Goal: Task Accomplishment & Management: Manage account settings

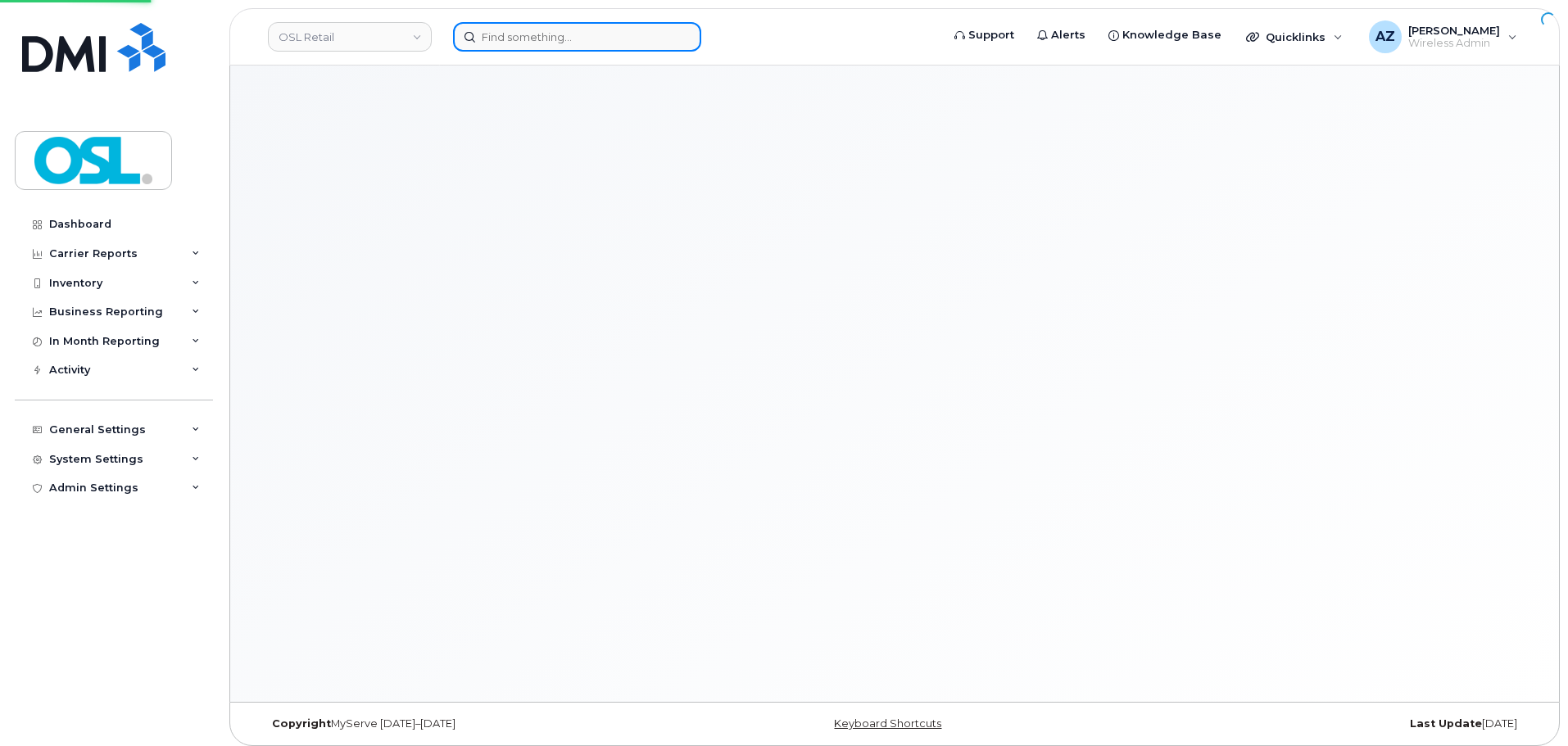
click at [513, 44] on input at bounding box center [577, 37] width 248 height 30
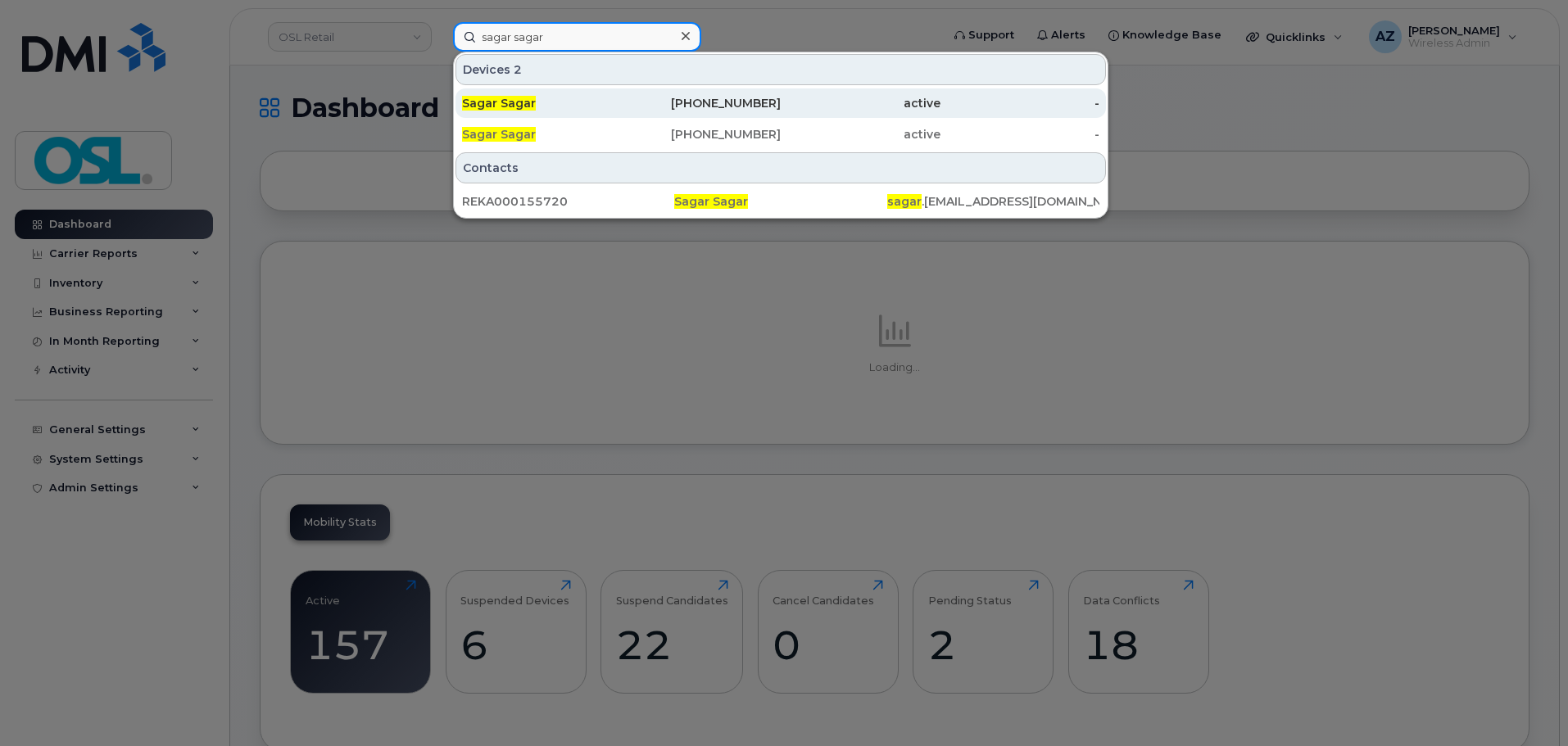
type input "sagar sagar"
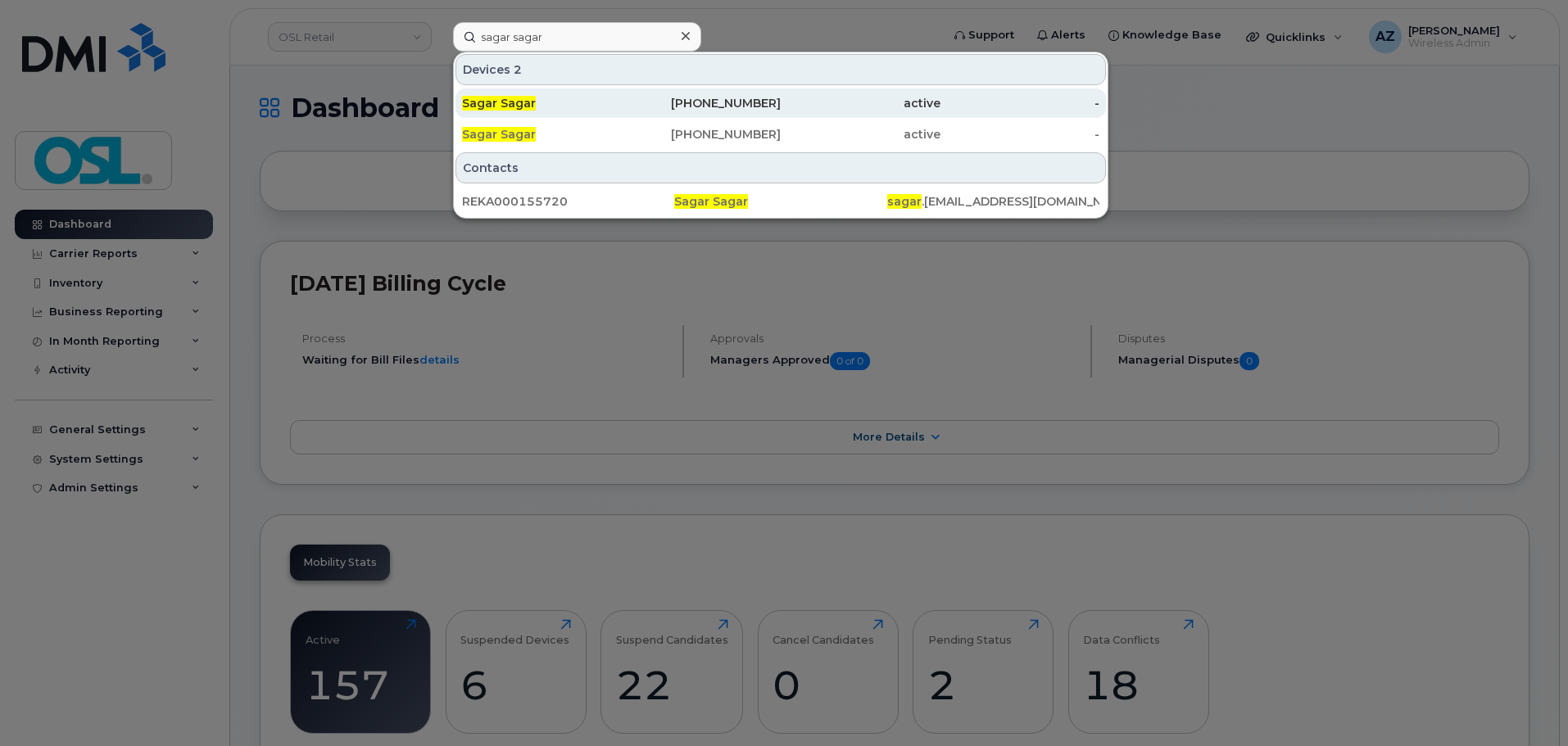
click at [594, 102] on div "Sagar Sagar" at bounding box center [541, 103] width 160 height 17
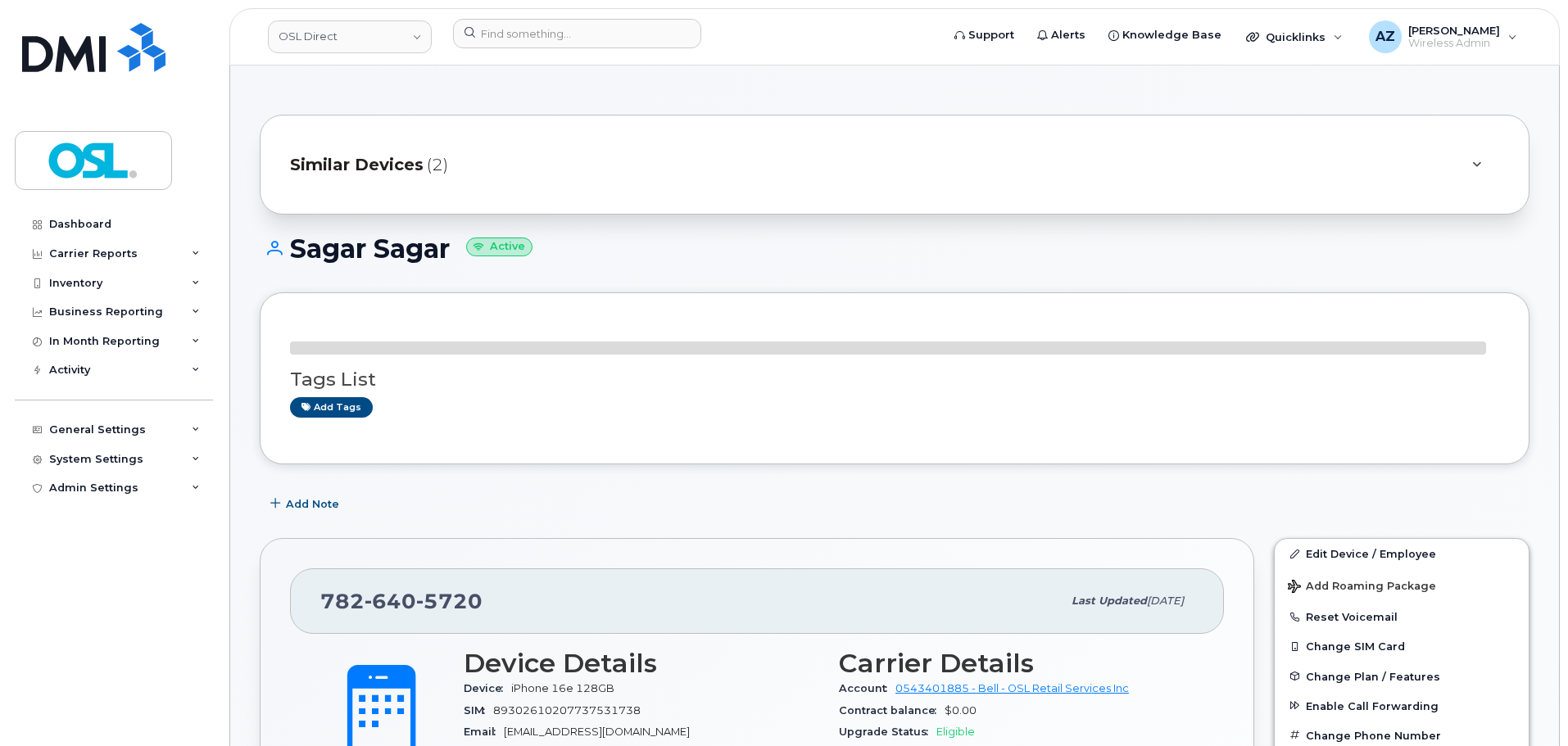
click at [527, 175] on div "Similar Devices (2)" at bounding box center [872, 164] width 1164 height 40
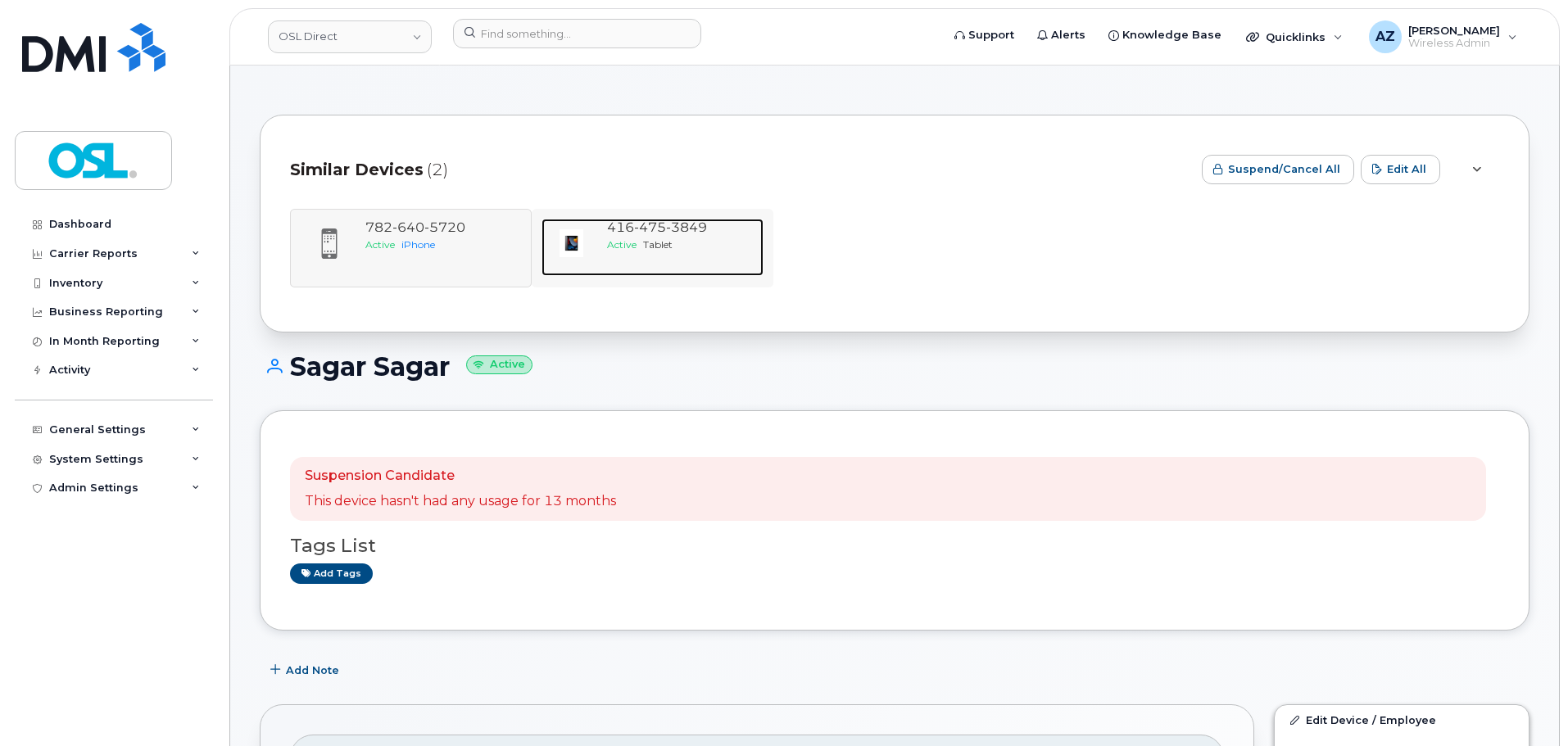
click at [655, 258] on div "416 475 3849 Active Tablet" at bounding box center [682, 248] width 164 height 57
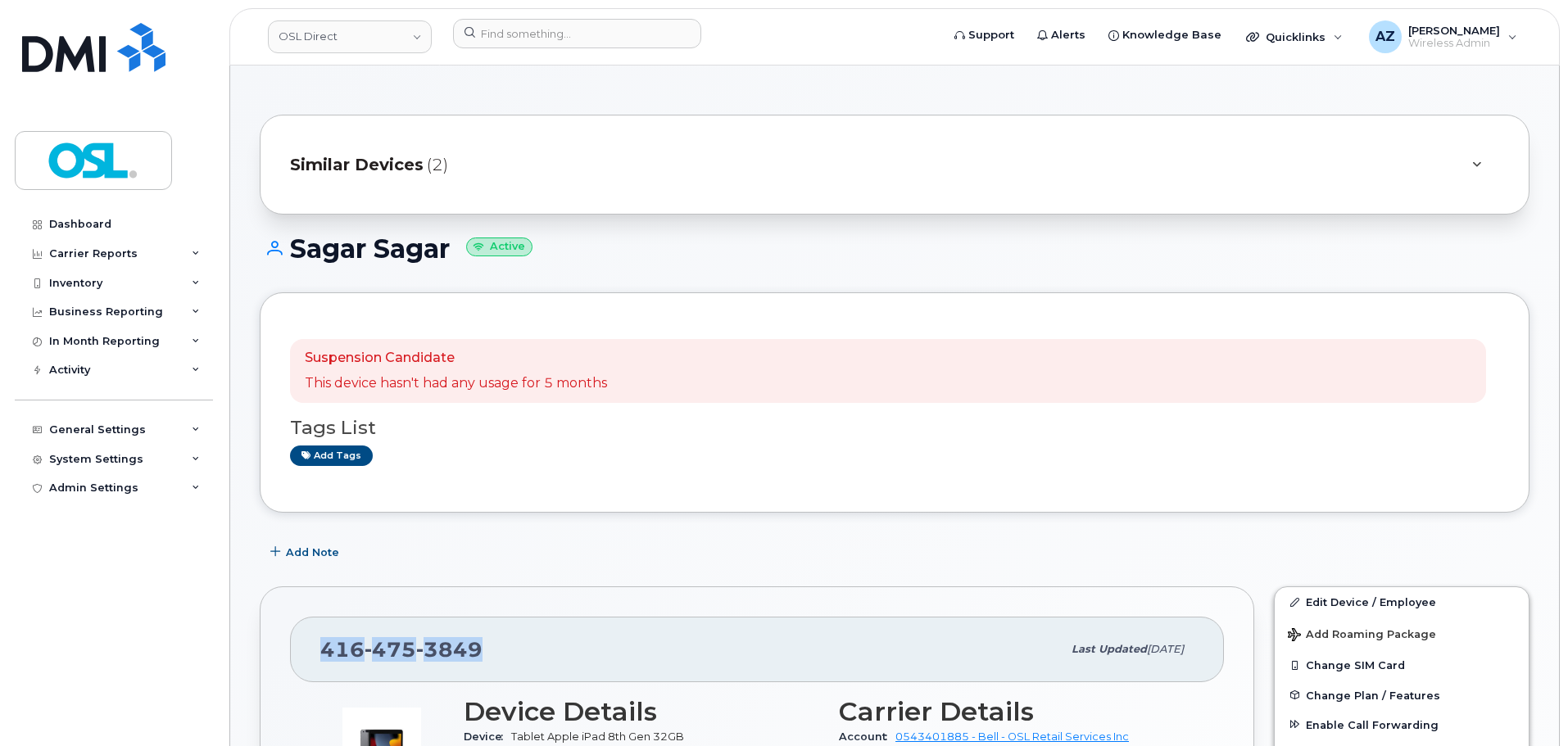
drag, startPoint x: 517, startPoint y: 655, endPoint x: 317, endPoint y: 660, distance: 200.1
click at [317, 660] on div "416 475 3849 Last updated Oct 07, 2025" at bounding box center [757, 650] width 934 height 65
copy span "416 475 3849"
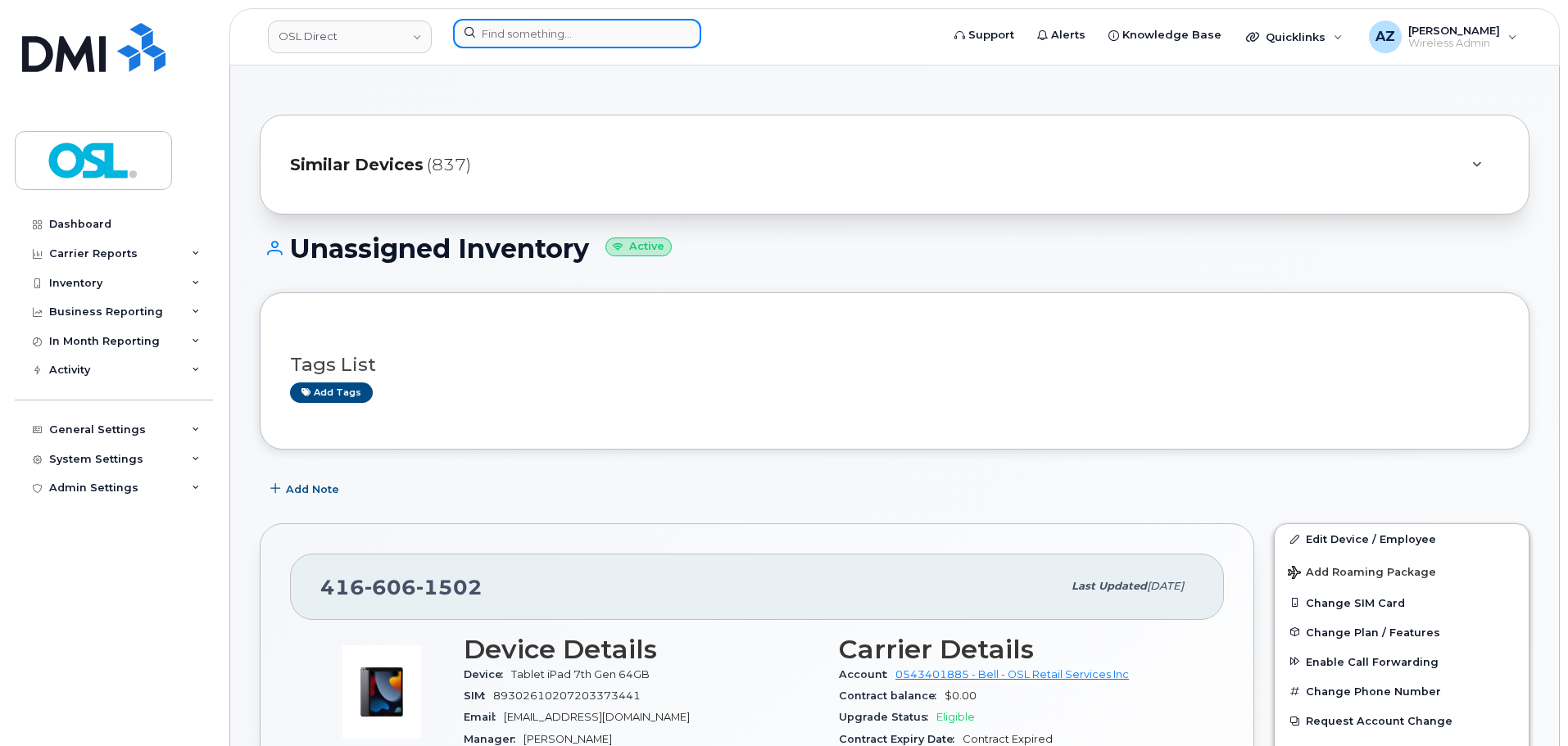
click at [566, 36] on input at bounding box center [577, 34] width 248 height 30
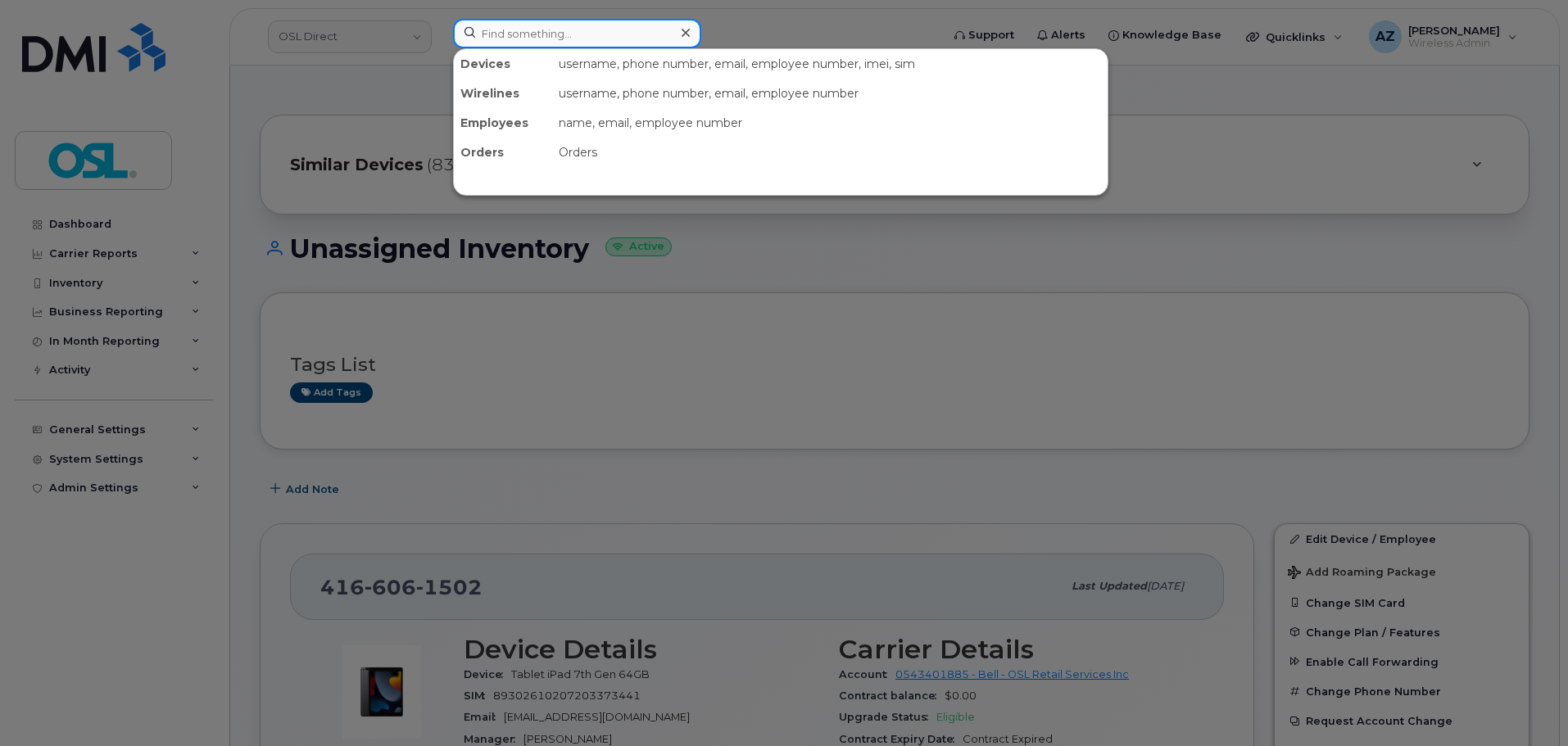
paste input "4164759512"
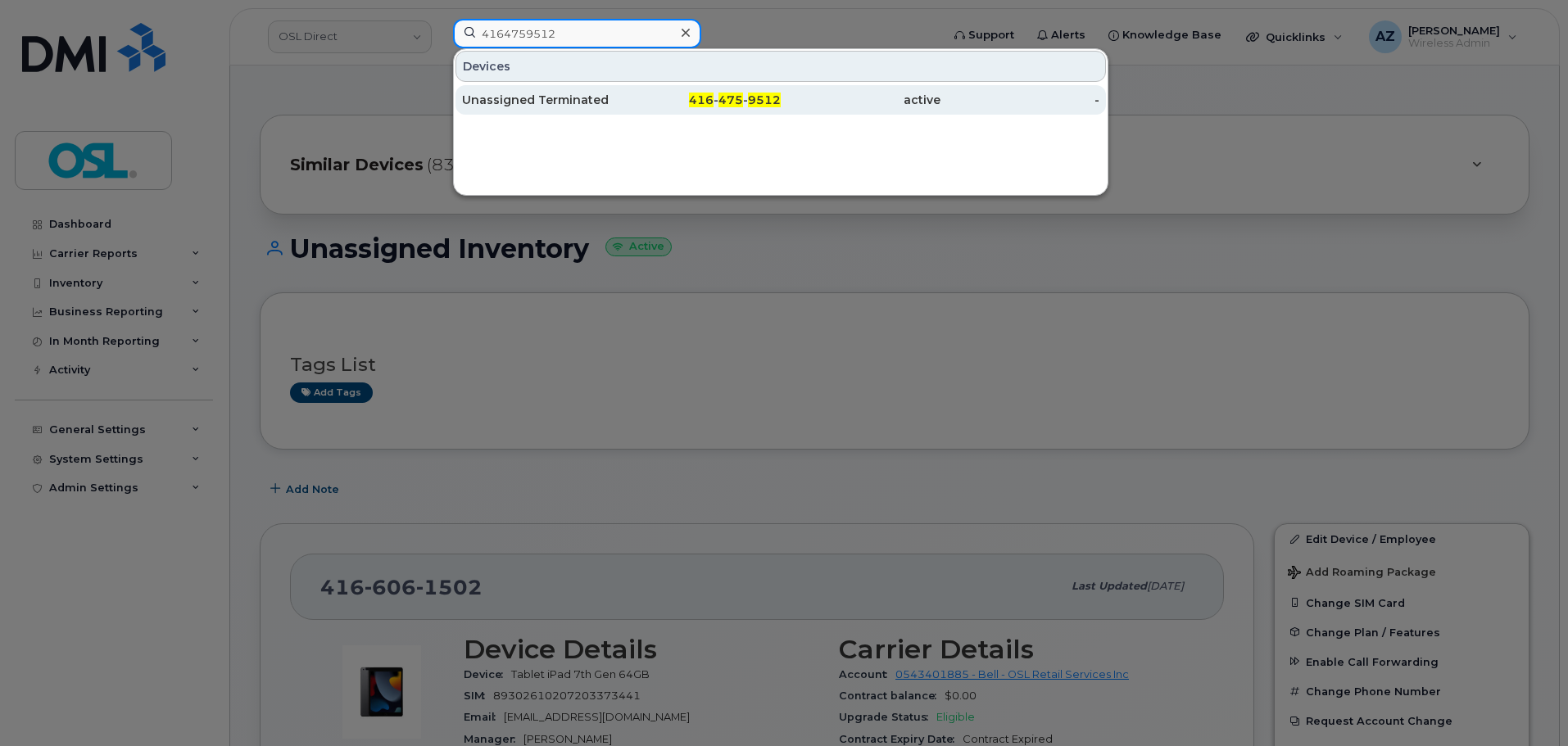
type input "4164759512"
click at [574, 101] on div "Unassigned Terminated" at bounding box center [541, 100] width 160 height 17
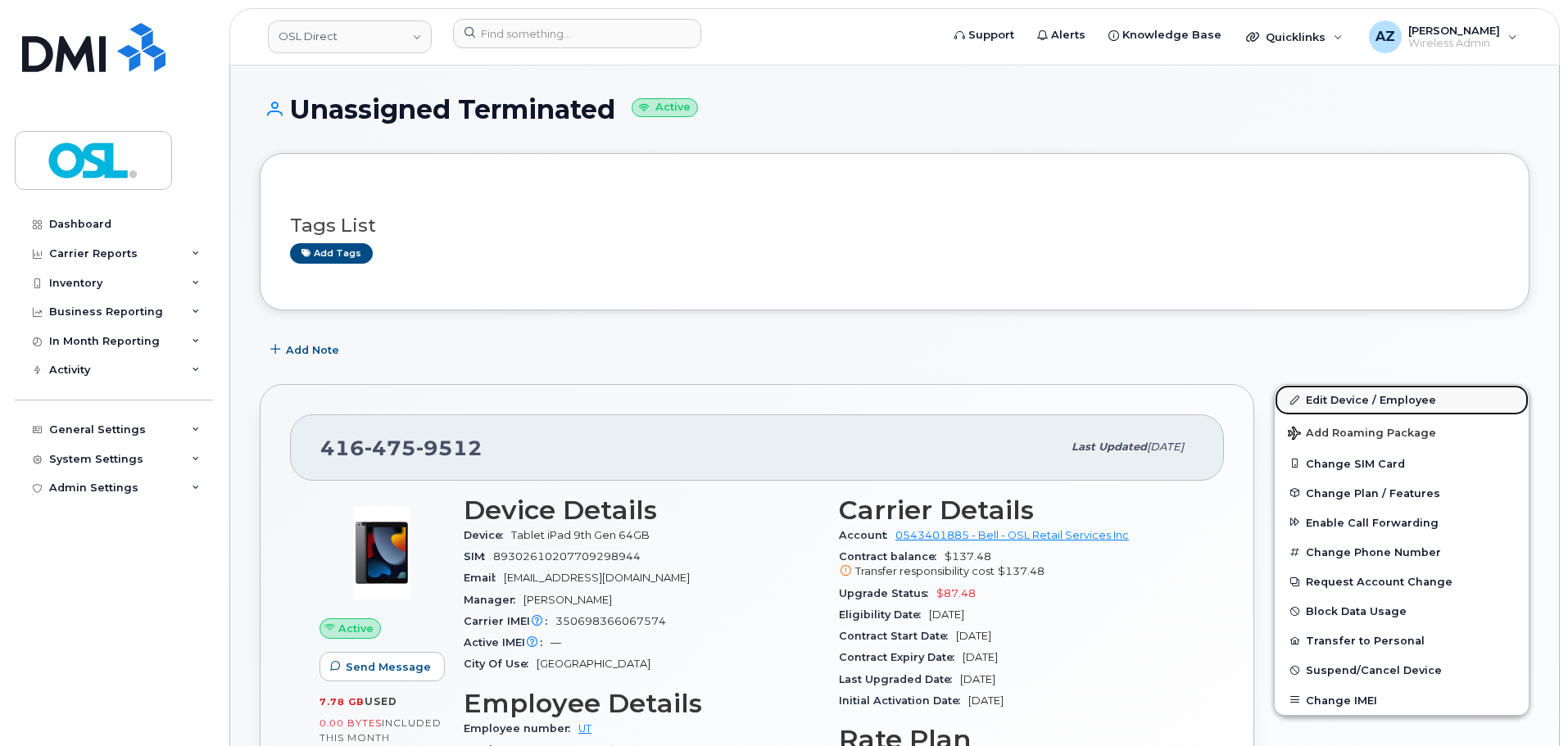
click at [1351, 394] on link "Edit Device / Employee" at bounding box center [1401, 400] width 254 height 30
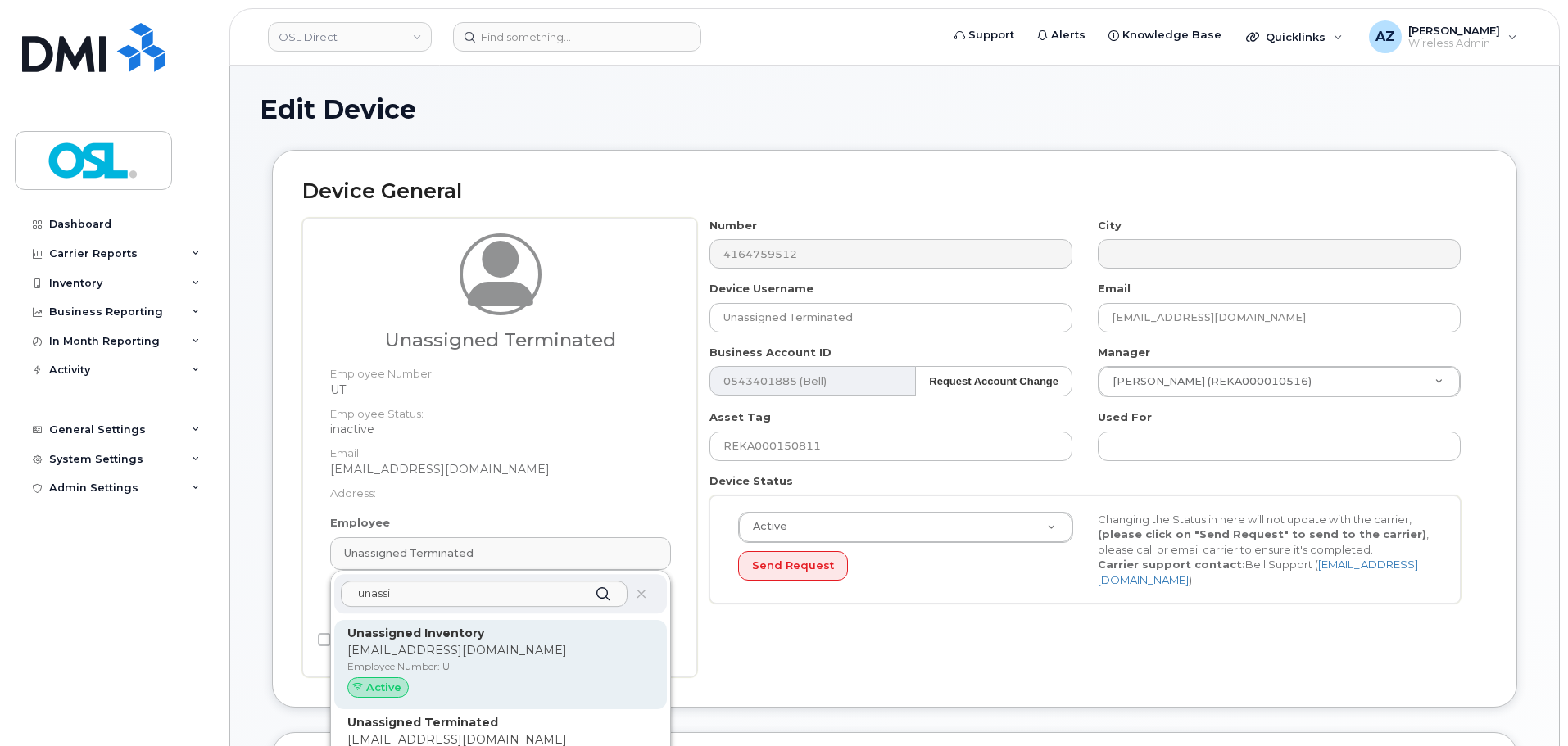
type input "unassi"
click at [504, 638] on p "Unassigned Inventory" at bounding box center [501, 633] width 306 height 17
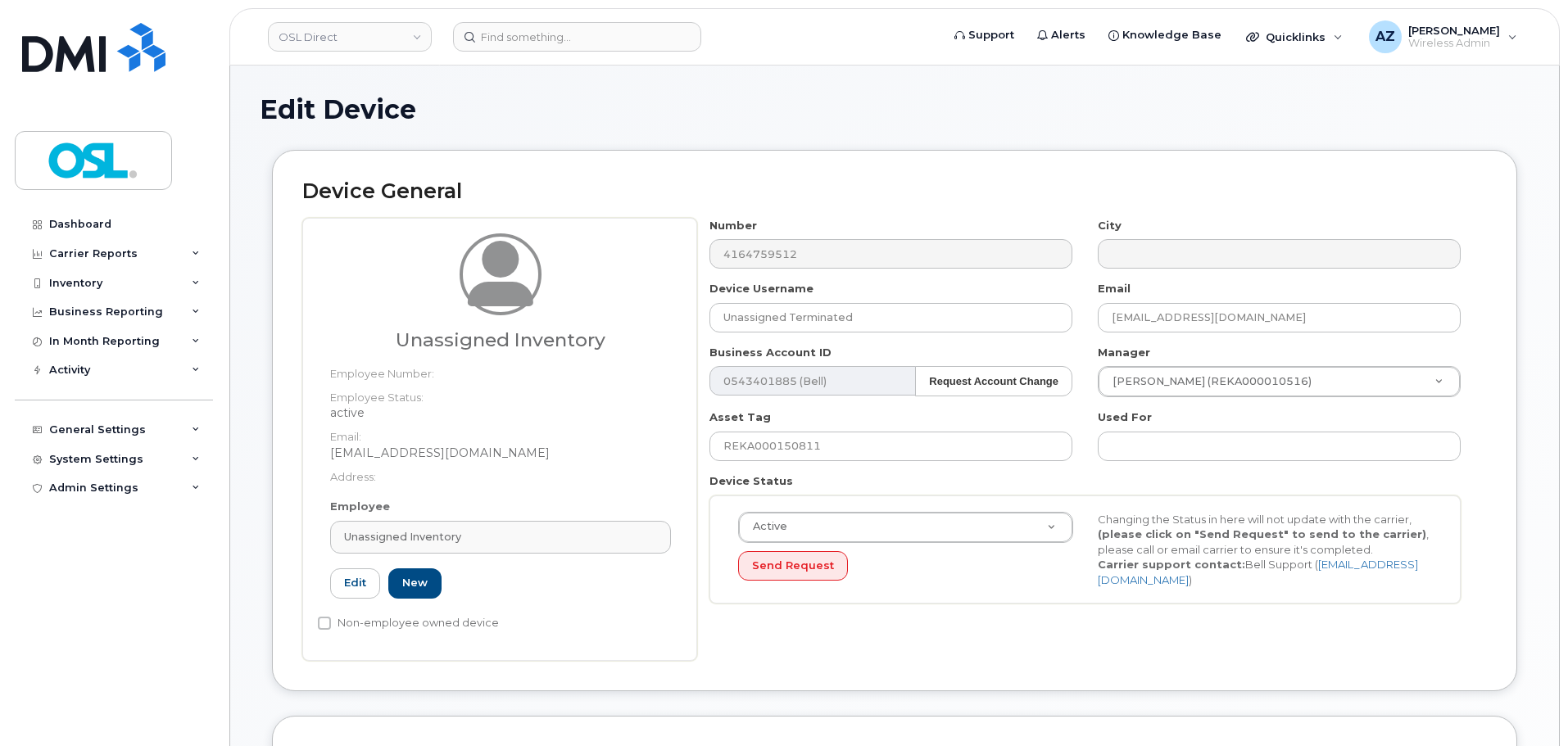
type input "UI"
type input "Unassigned Inventory"
type input "support@osldirect.com"
type input "4724252"
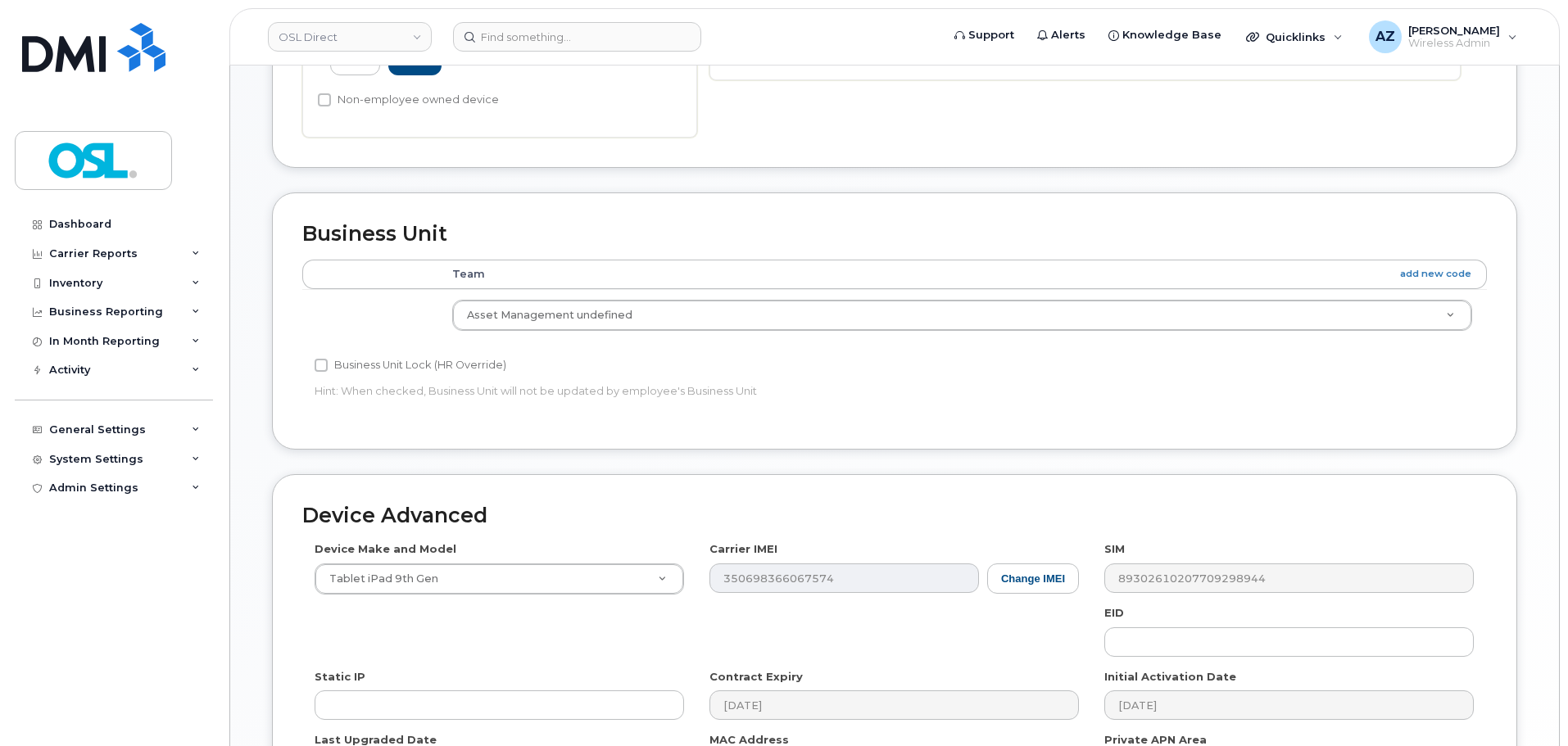
scroll to position [740, 0]
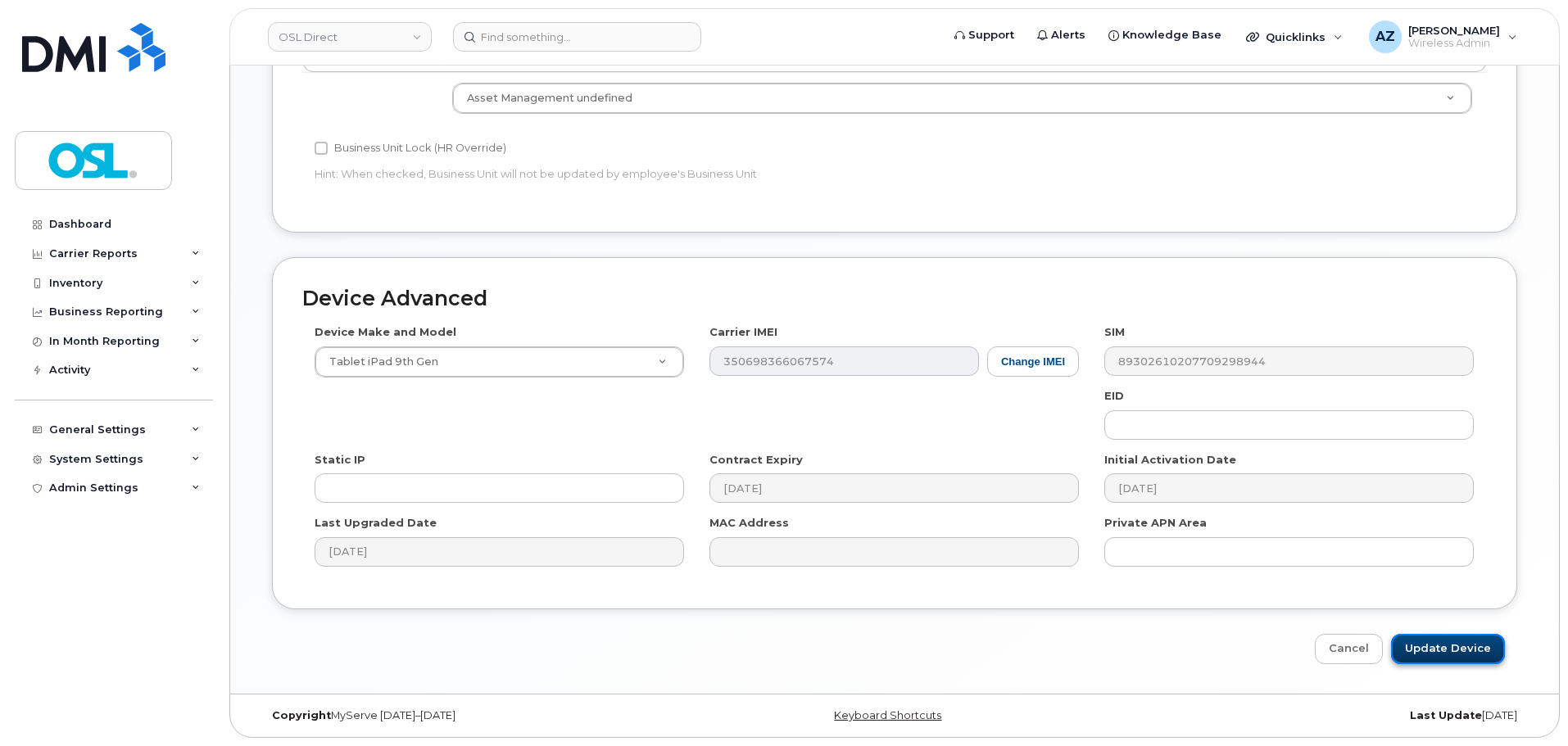
drag, startPoint x: 1482, startPoint y: 648, endPoint x: 1472, endPoint y: 642, distance: 11.7
click at [1482, 649] on input "Update Device" at bounding box center [1448, 649] width 114 height 31
type input "Saving..."
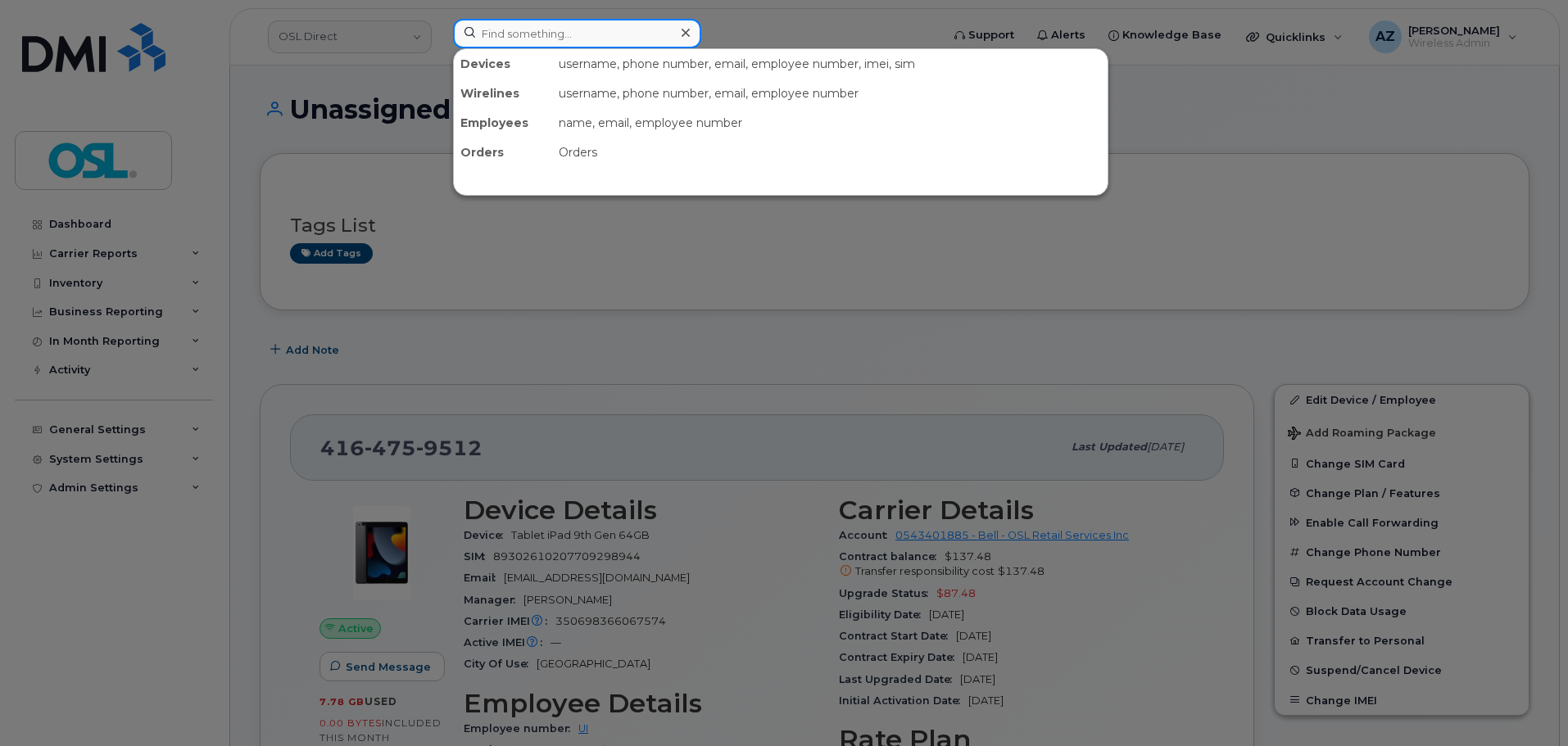
click at [630, 41] on input at bounding box center [577, 34] width 248 height 30
paste input "4383556417"
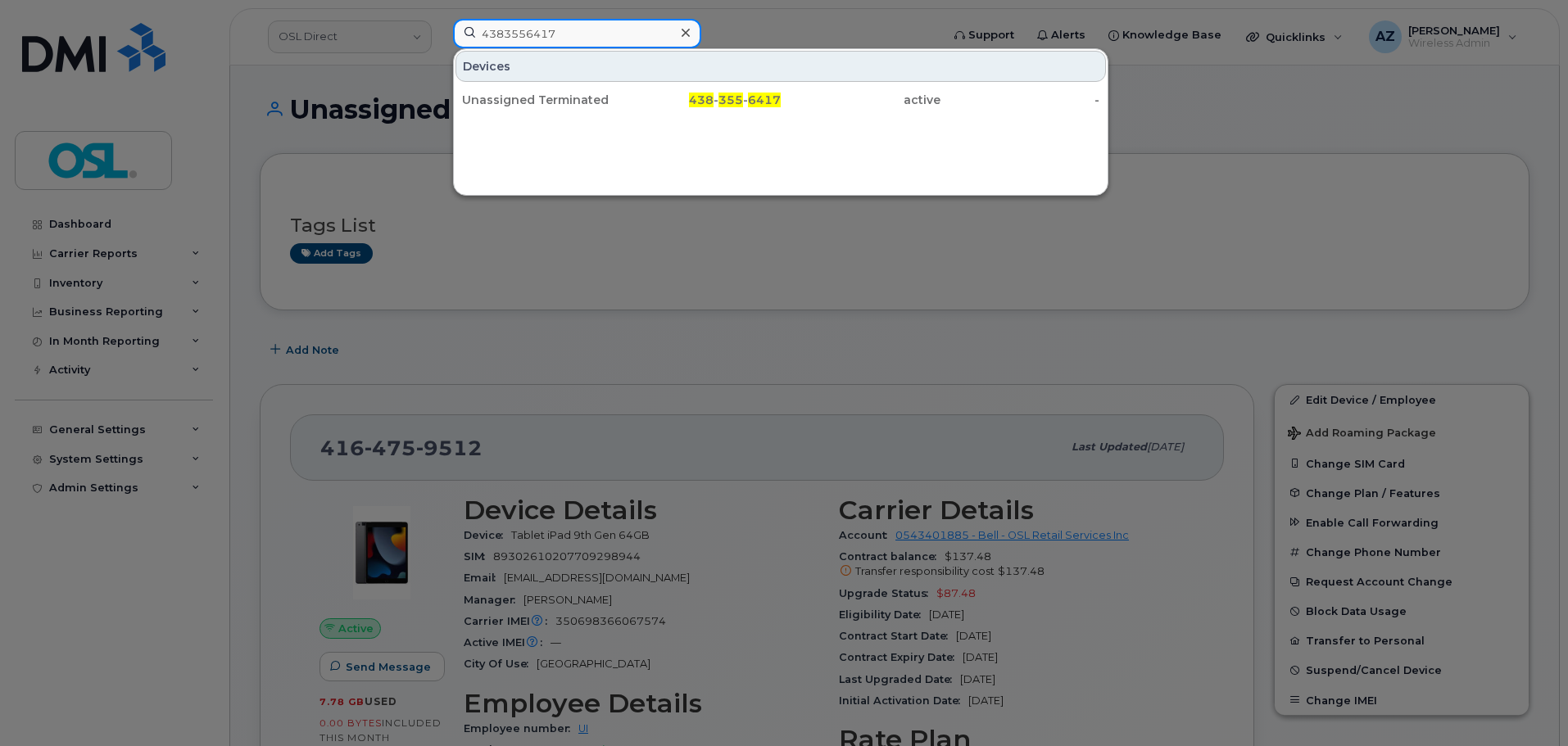
type input "4383556417"
click at [583, 96] on div "Unassigned Terminated" at bounding box center [541, 100] width 160 height 17
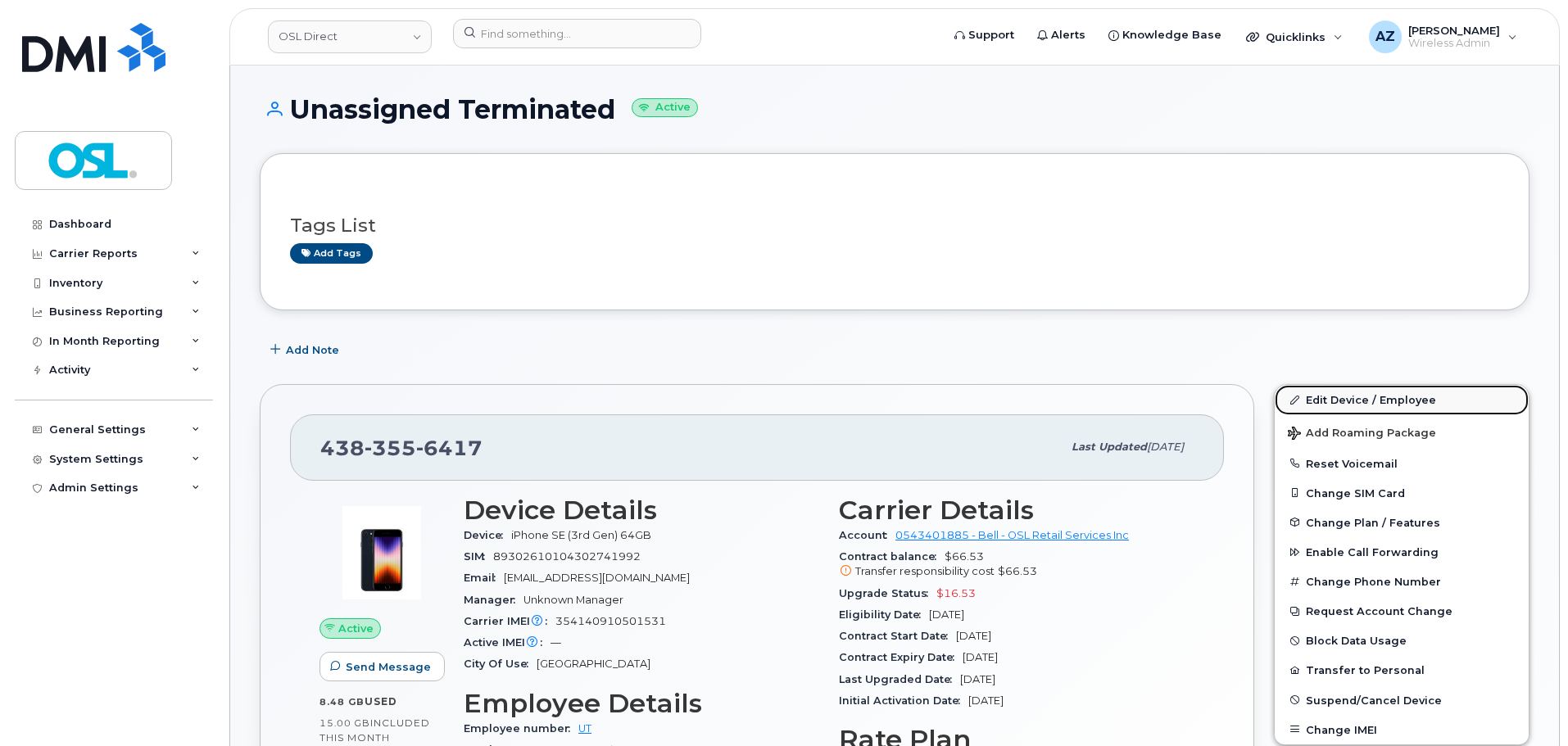
click at [1335, 396] on link "Edit Device / Employee" at bounding box center [1401, 400] width 254 height 30
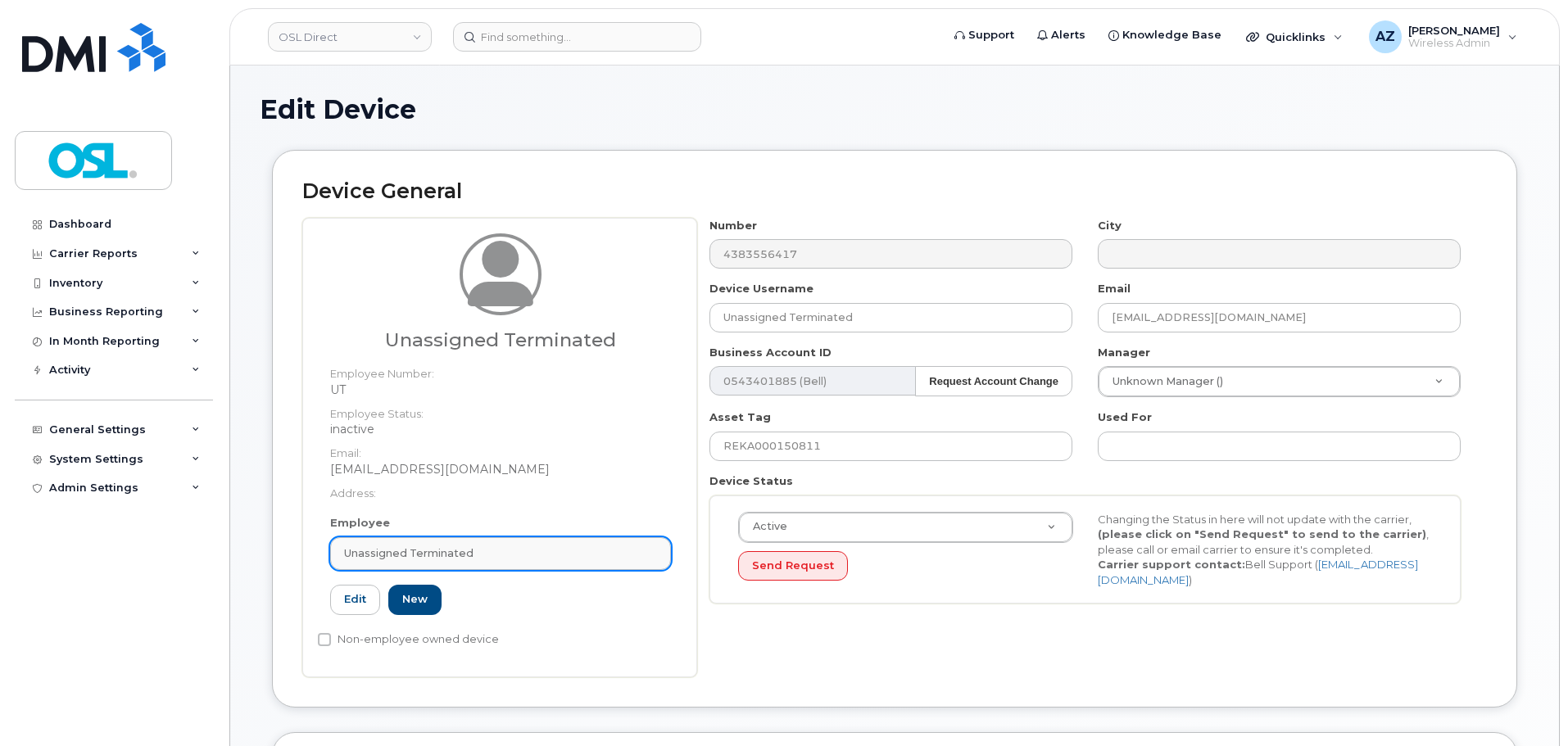
click at [454, 555] on span "Unassigned Terminated" at bounding box center [408, 554] width 130 height 16
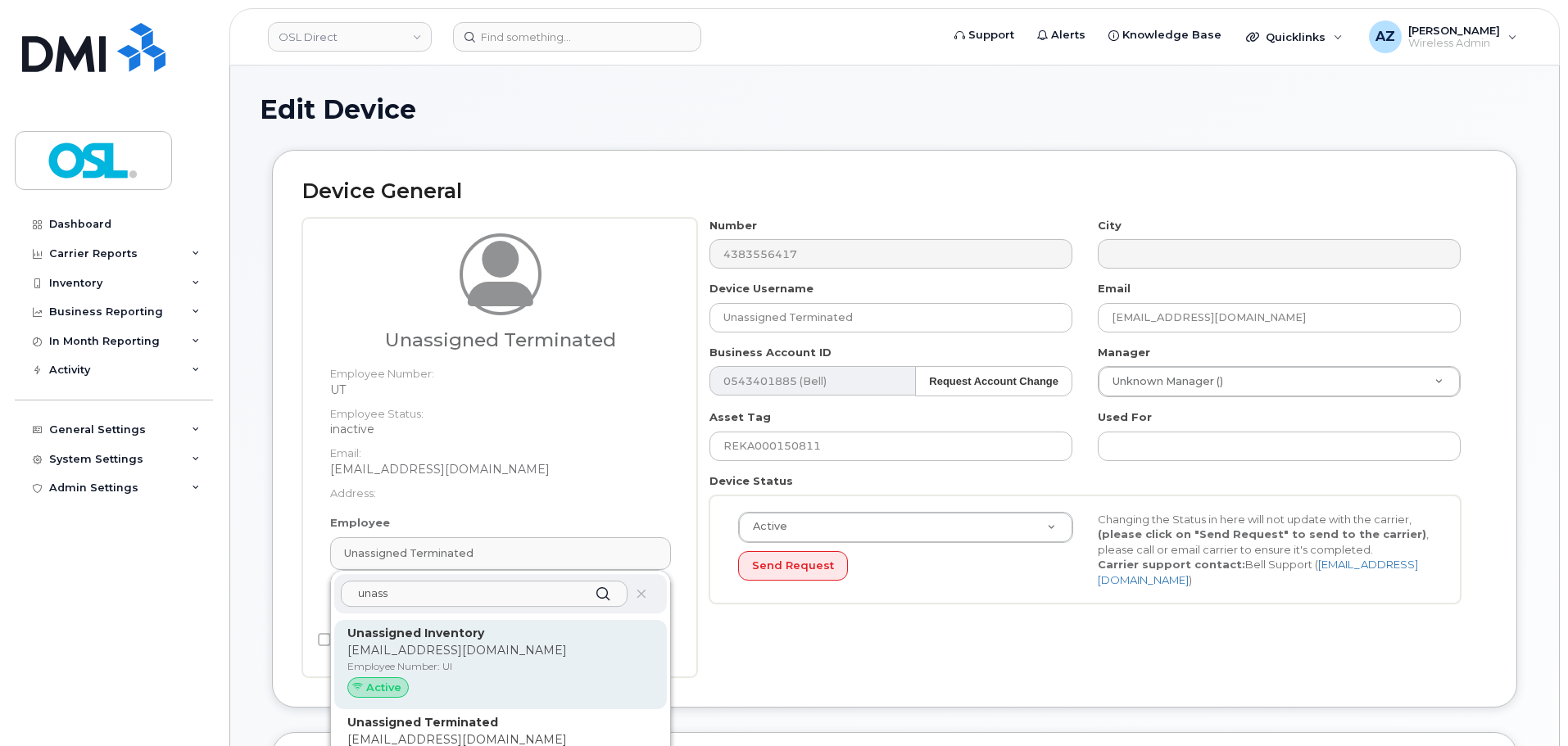
type input "unass"
click at [505, 645] on p "[EMAIL_ADDRESS][DOMAIN_NAME]" at bounding box center [501, 650] width 306 height 17
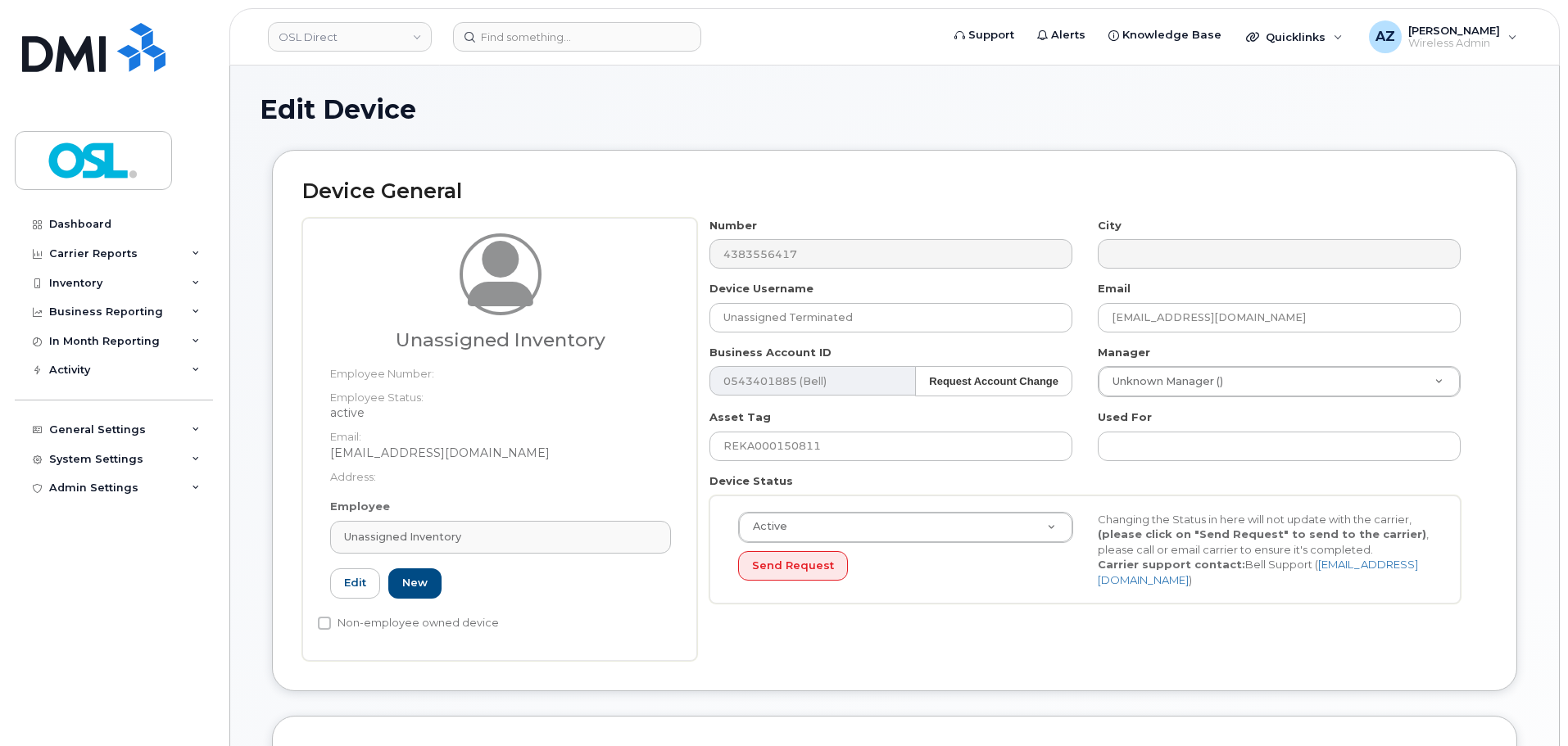
type input "UI"
type input "Unassigned Inventory"
type input "[EMAIL_ADDRESS][DOMAIN_NAME]"
type input "4724252"
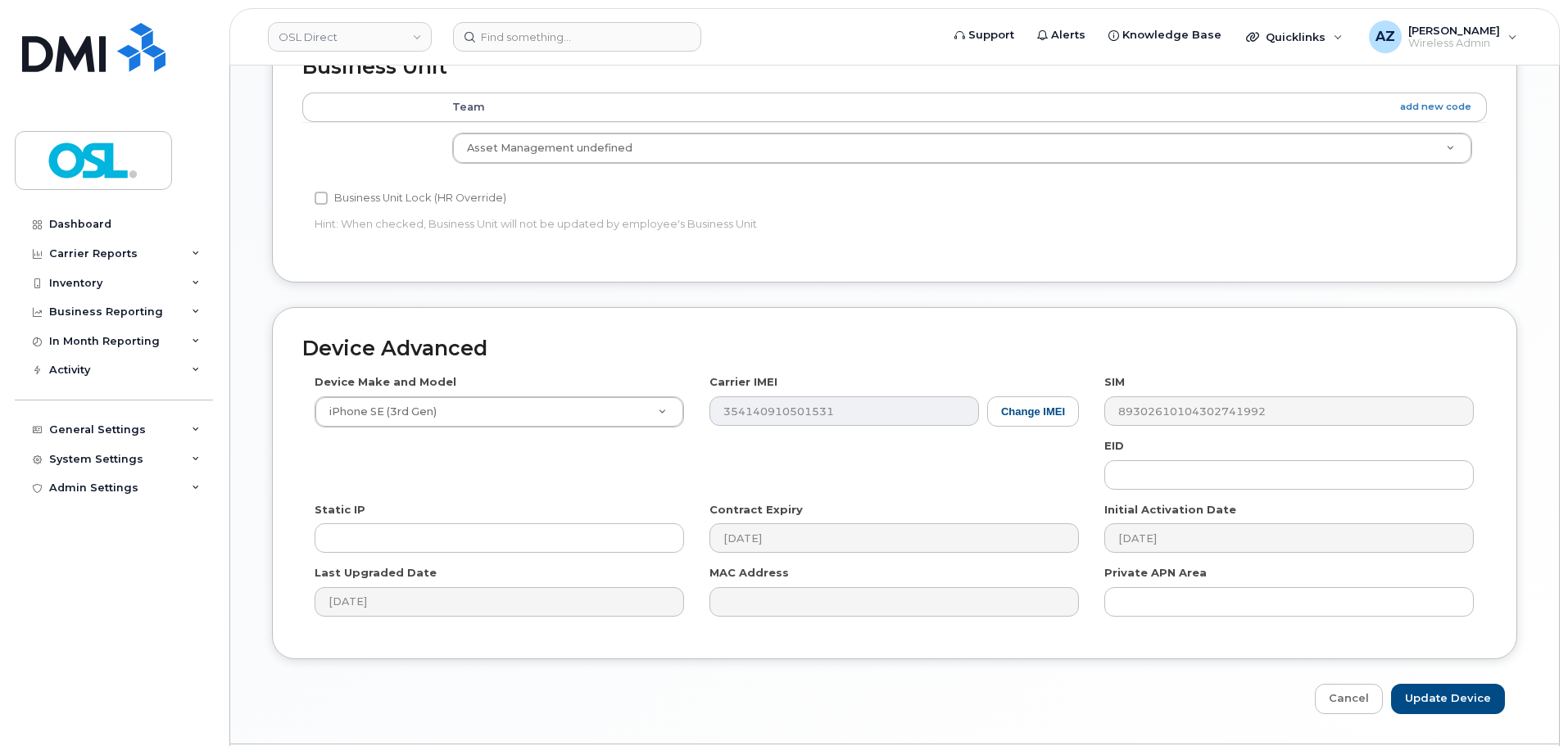
scroll to position [740, 0]
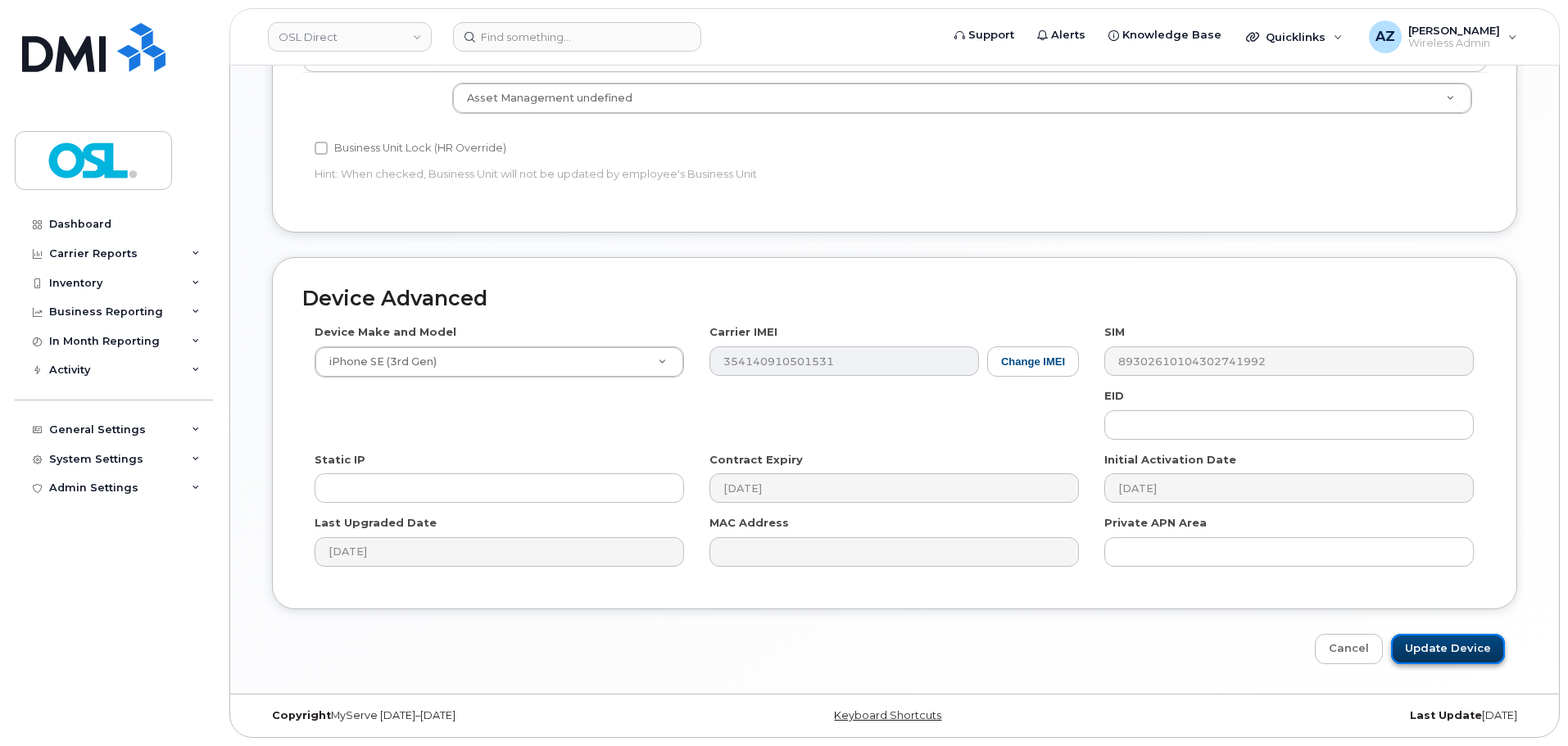
click at [1460, 637] on input "Update Device" at bounding box center [1448, 649] width 114 height 31
type input "Saving..."
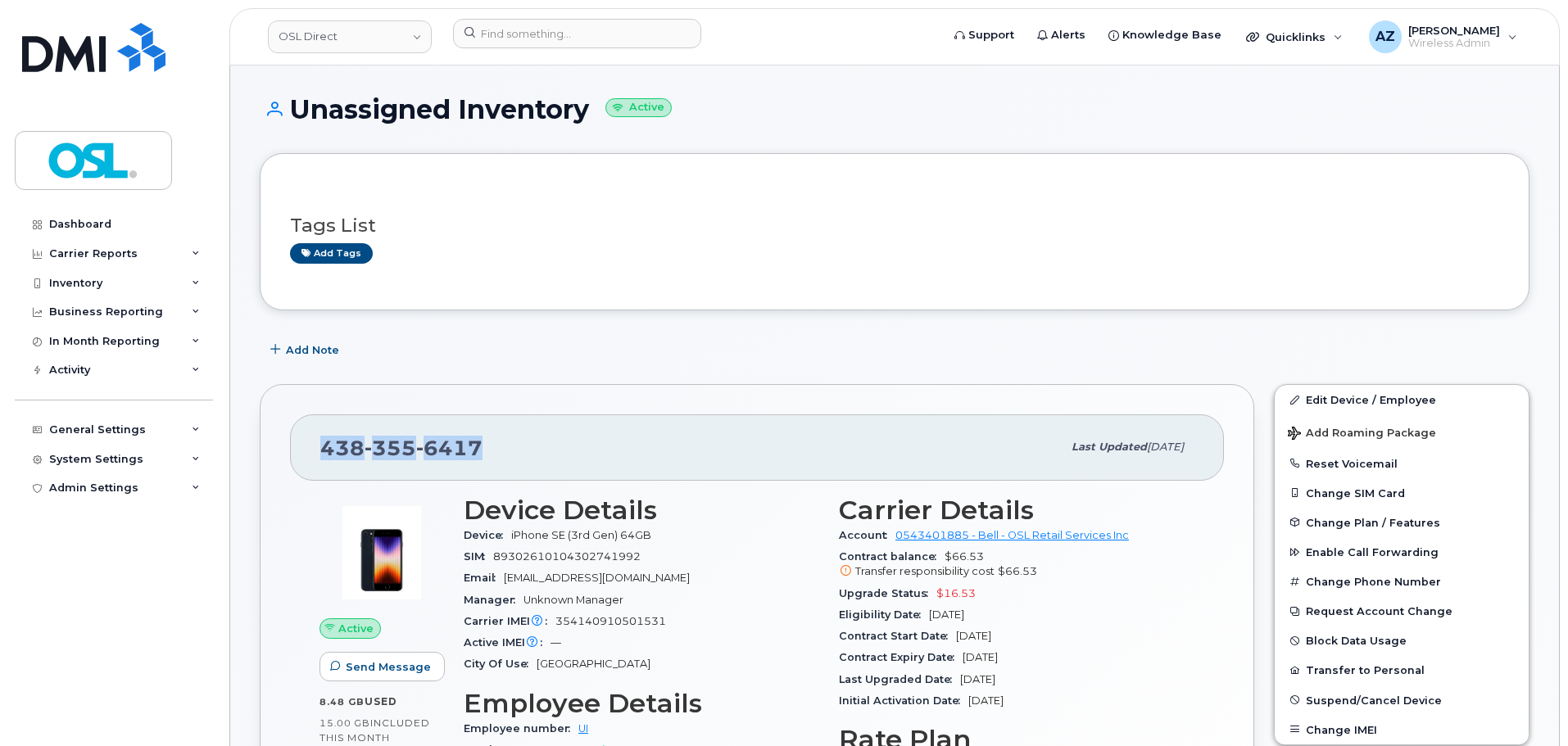
drag, startPoint x: 536, startPoint y: 447, endPoint x: 297, endPoint y: 453, distance: 239.1
click at [297, 453] on div "438 355 6417 Last updated Oct 10, 2025" at bounding box center [757, 447] width 934 height 65
copy span "438 355 6417"
click at [787, 389] on div "438 355 6417 Last updated Oct 10, 2025 Active Send Message 8.48 GB  used 15.00 …" at bounding box center [757, 685] width 995 height 601
click at [711, 432] on div "438 355 6417" at bounding box center [691, 447] width 741 height 35
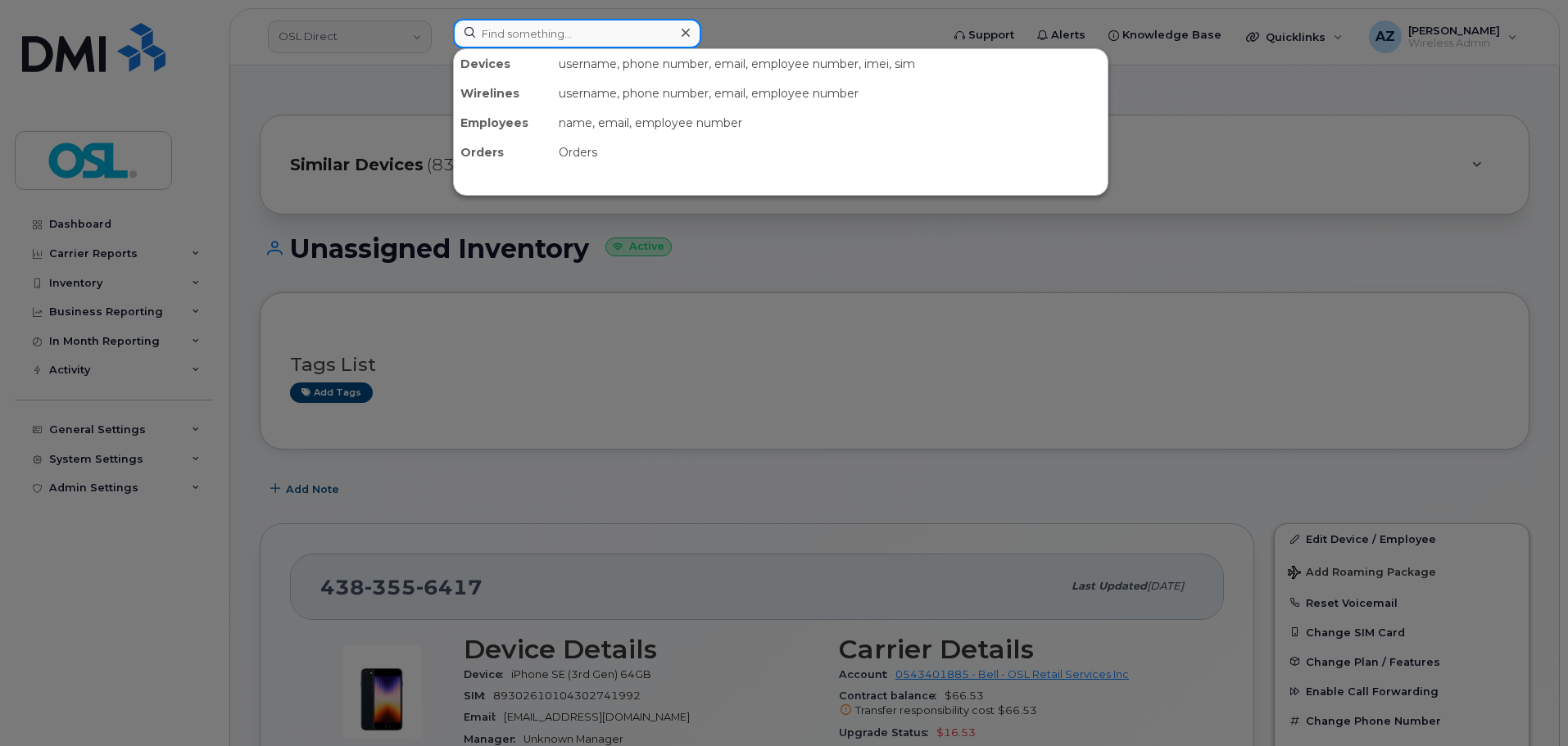
click at [542, 44] on input at bounding box center [577, 34] width 248 height 30
paste input "4164275035"
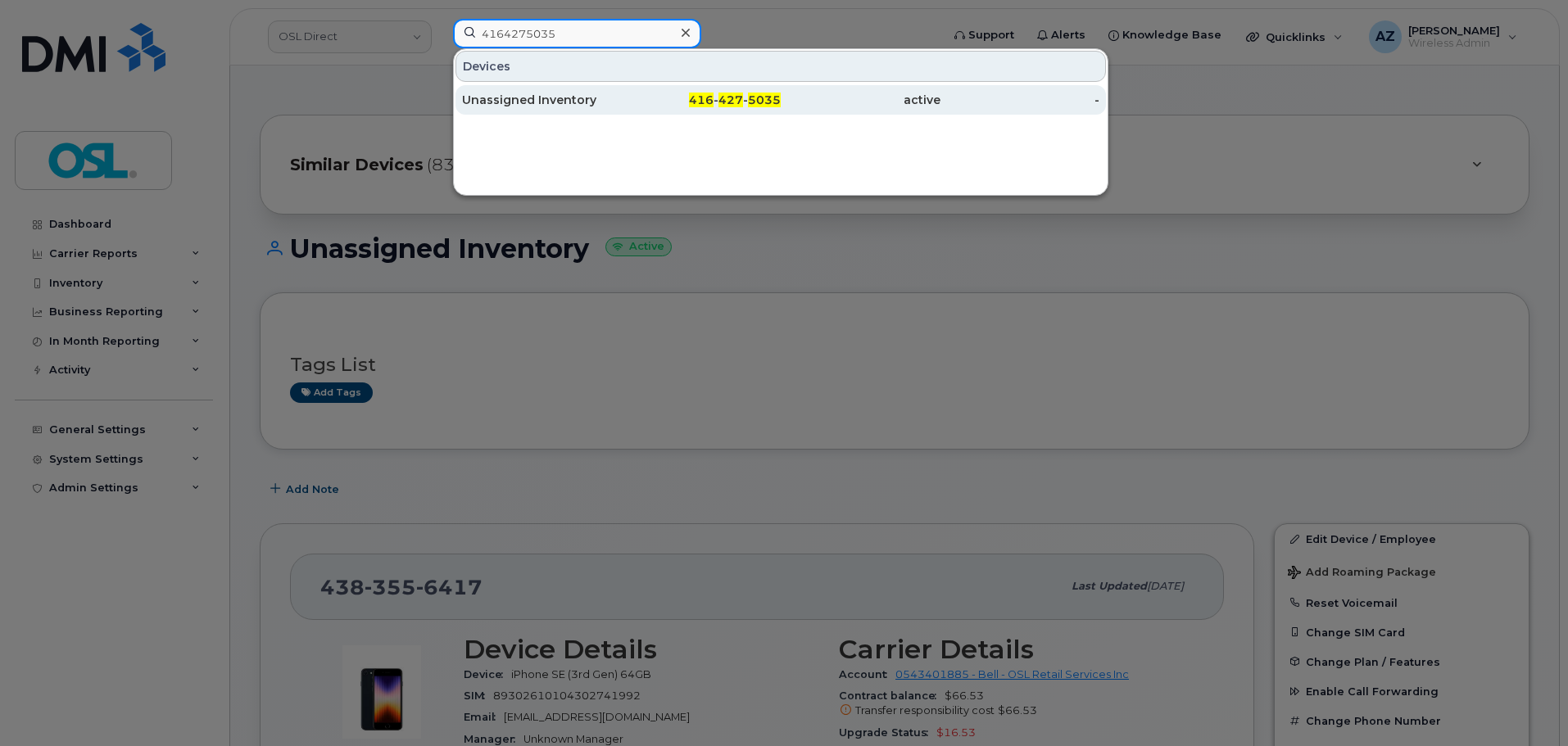
type input "4164275035"
click at [555, 104] on div "Unassigned Inventory" at bounding box center [541, 100] width 160 height 17
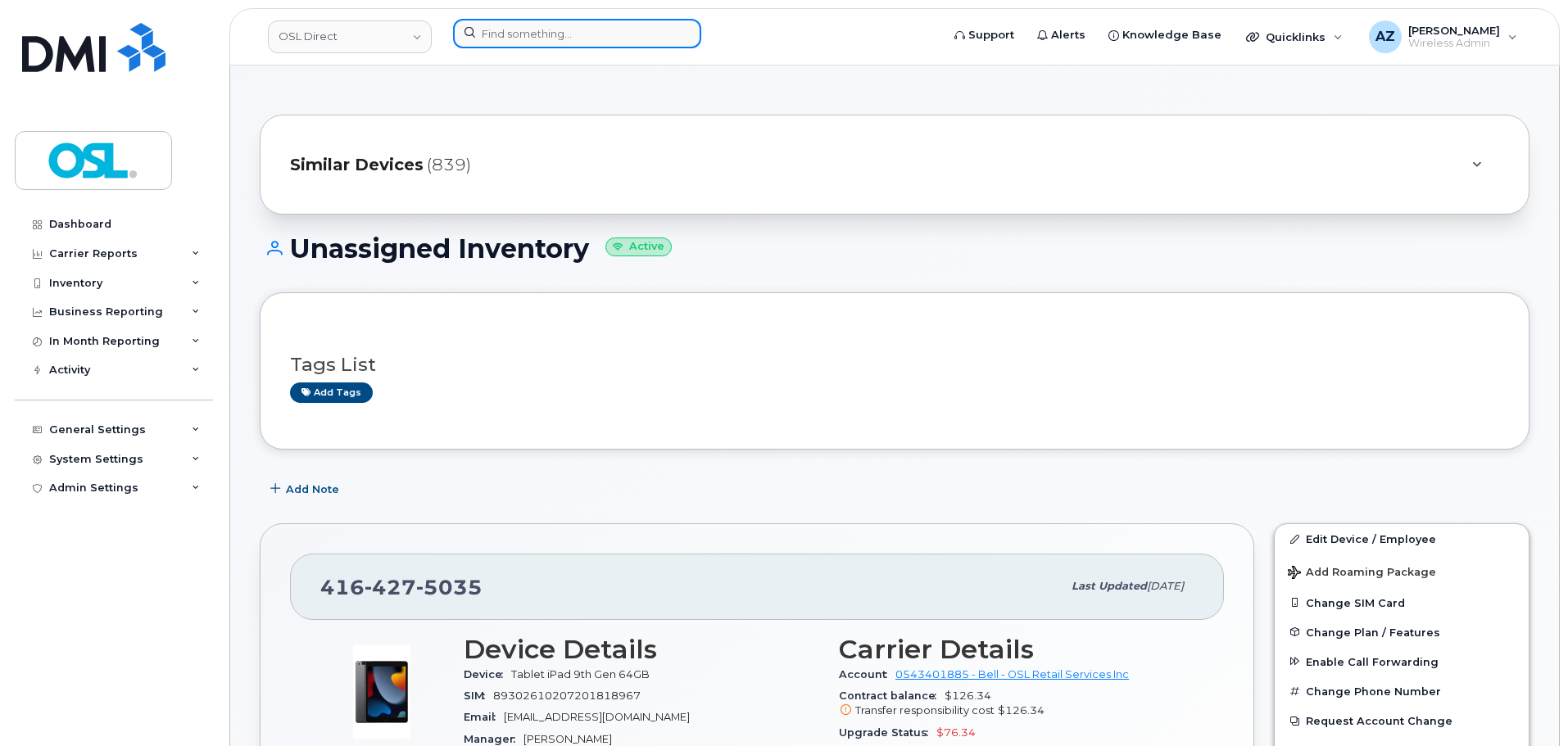
click at [560, 31] on input at bounding box center [577, 34] width 248 height 30
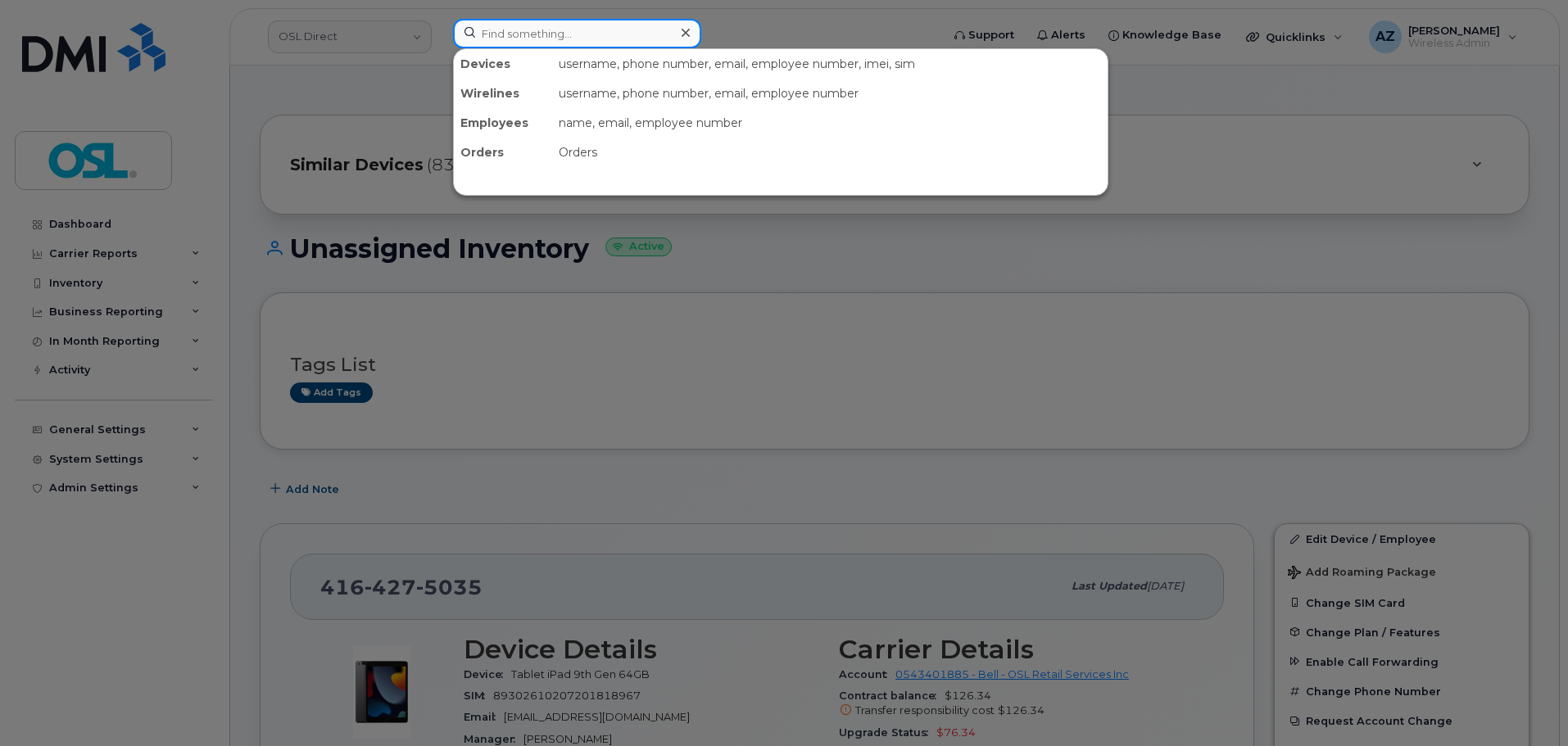
paste input "6475196146"
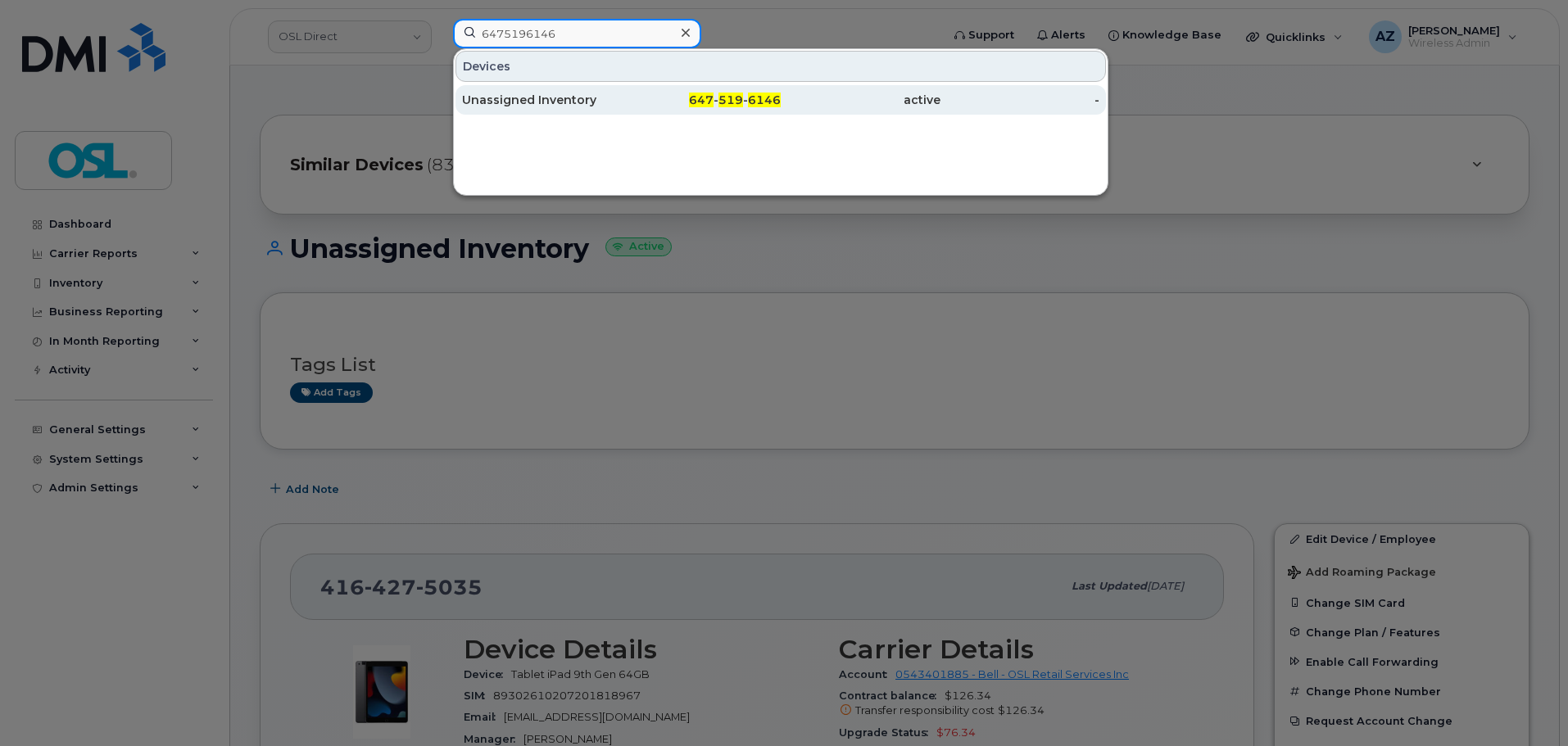
type input "6475196146"
click at [589, 100] on div "Unassigned Inventory" at bounding box center [541, 100] width 160 height 17
